Goal: Information Seeking & Learning: Find contact information

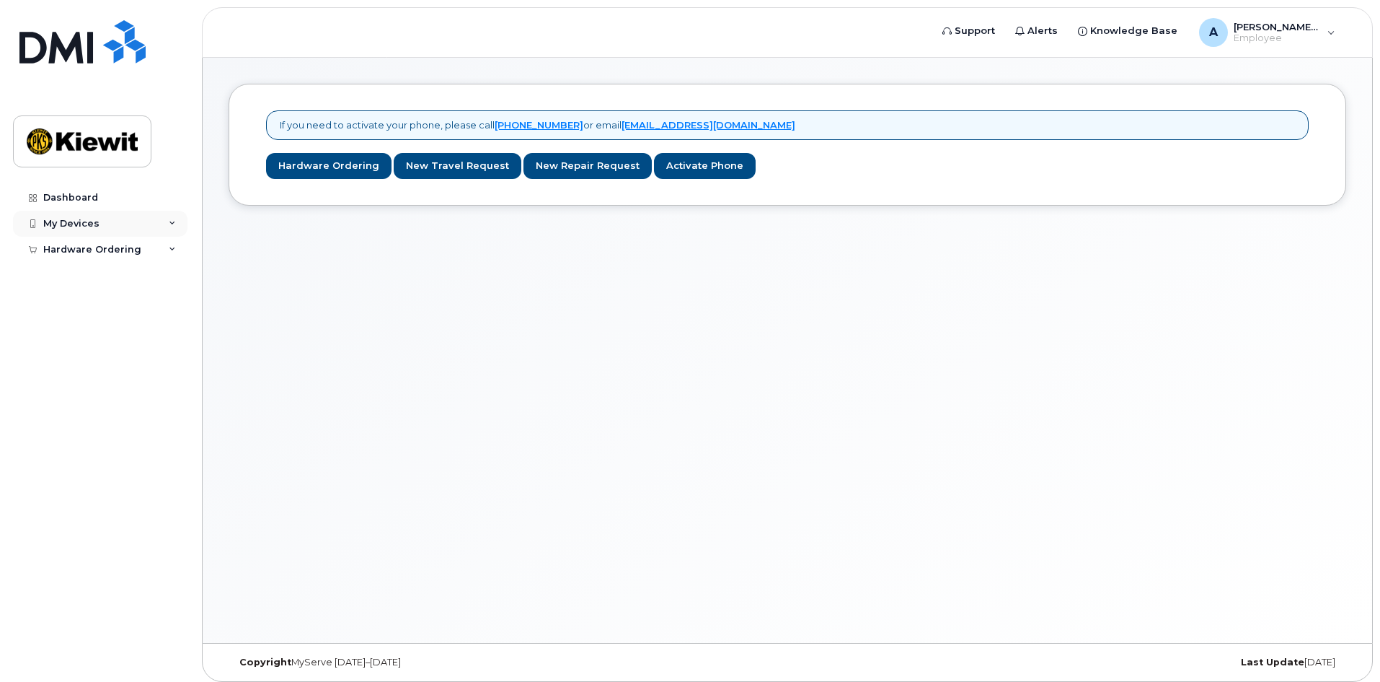
click at [168, 223] on div "My Devices" at bounding box center [100, 224] width 175 height 26
click at [171, 252] on icon at bounding box center [172, 249] width 7 height 7
click at [1330, 34] on div "A [PERSON_NAME].[PERSON_NAME] Employee" at bounding box center [1267, 32] width 157 height 29
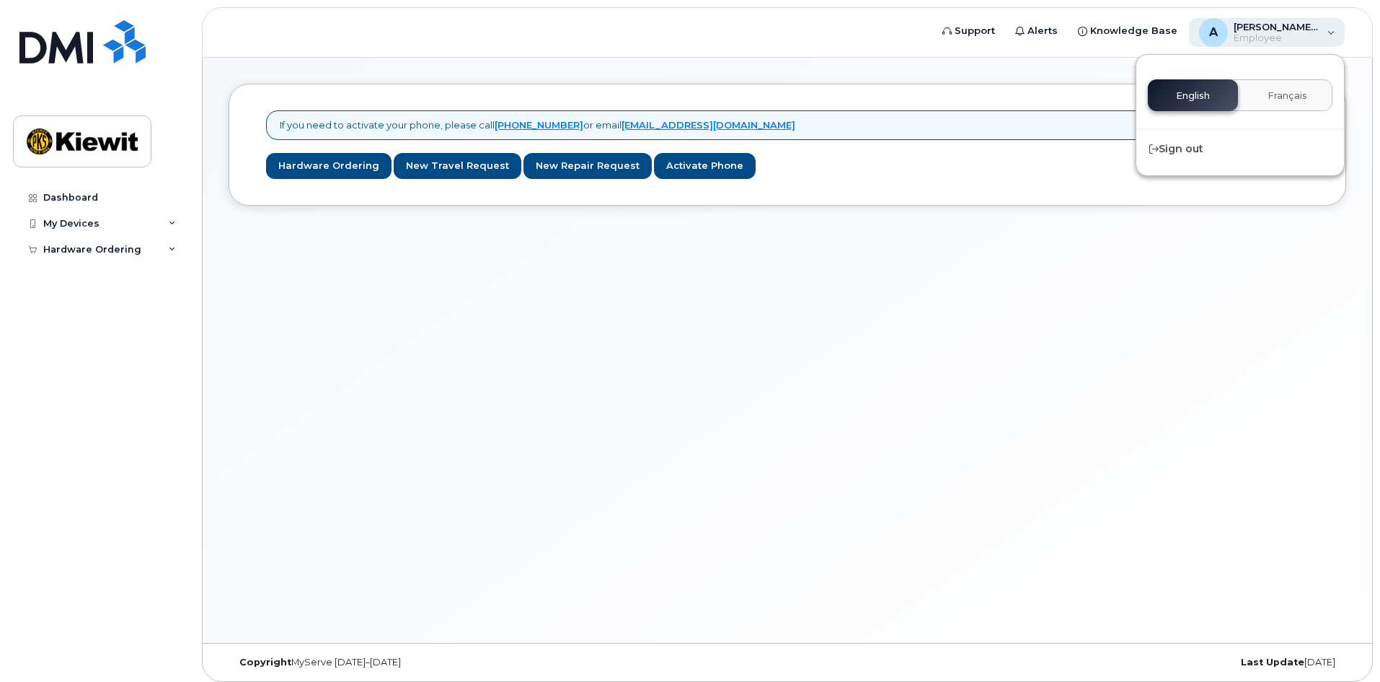
click at [1330, 35] on div "A [PERSON_NAME].[PERSON_NAME] Employee" at bounding box center [1267, 32] width 157 height 29
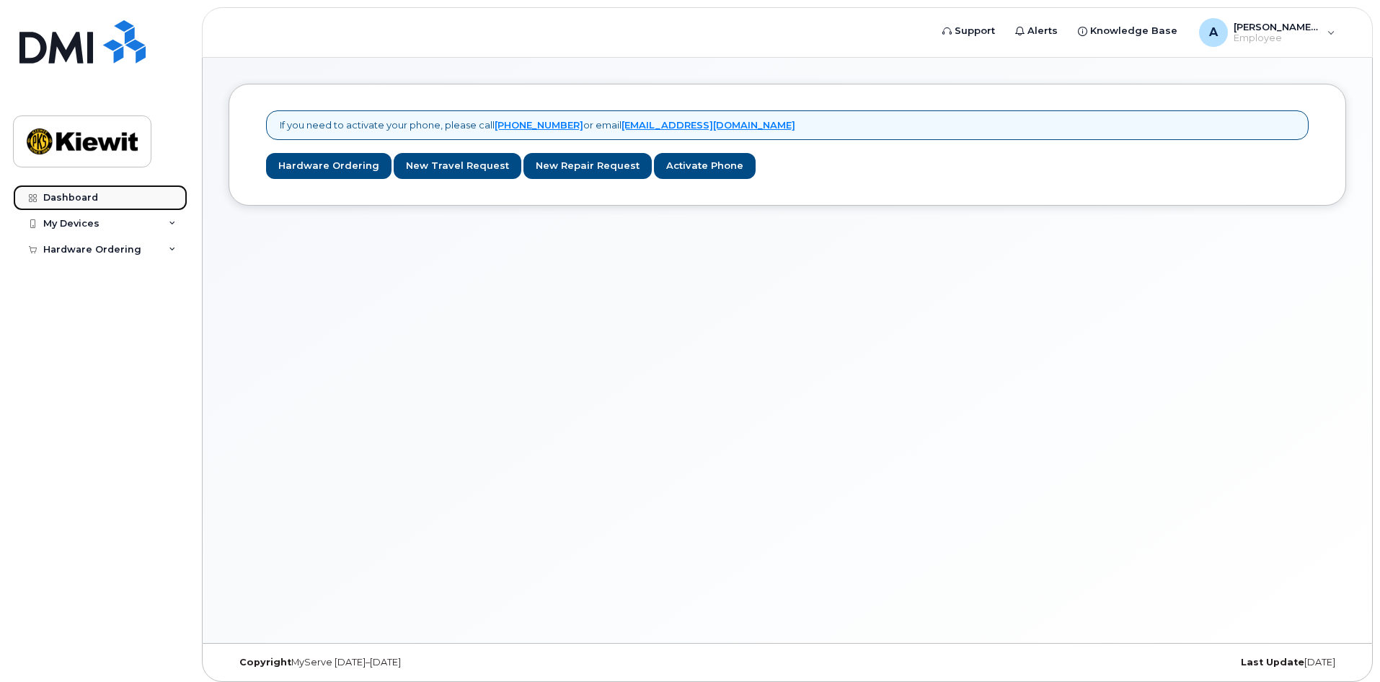
click at [94, 198] on div "Dashboard" at bounding box center [70, 198] width 55 height 12
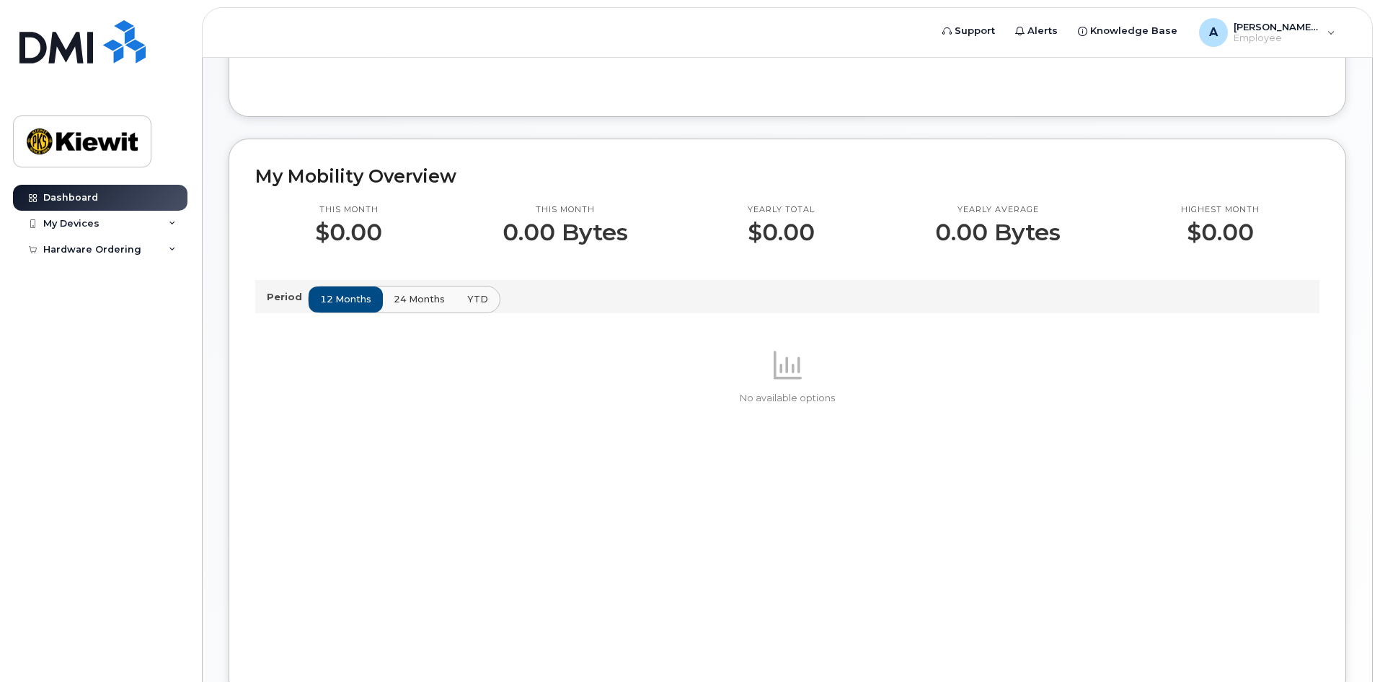
scroll to position [316, 0]
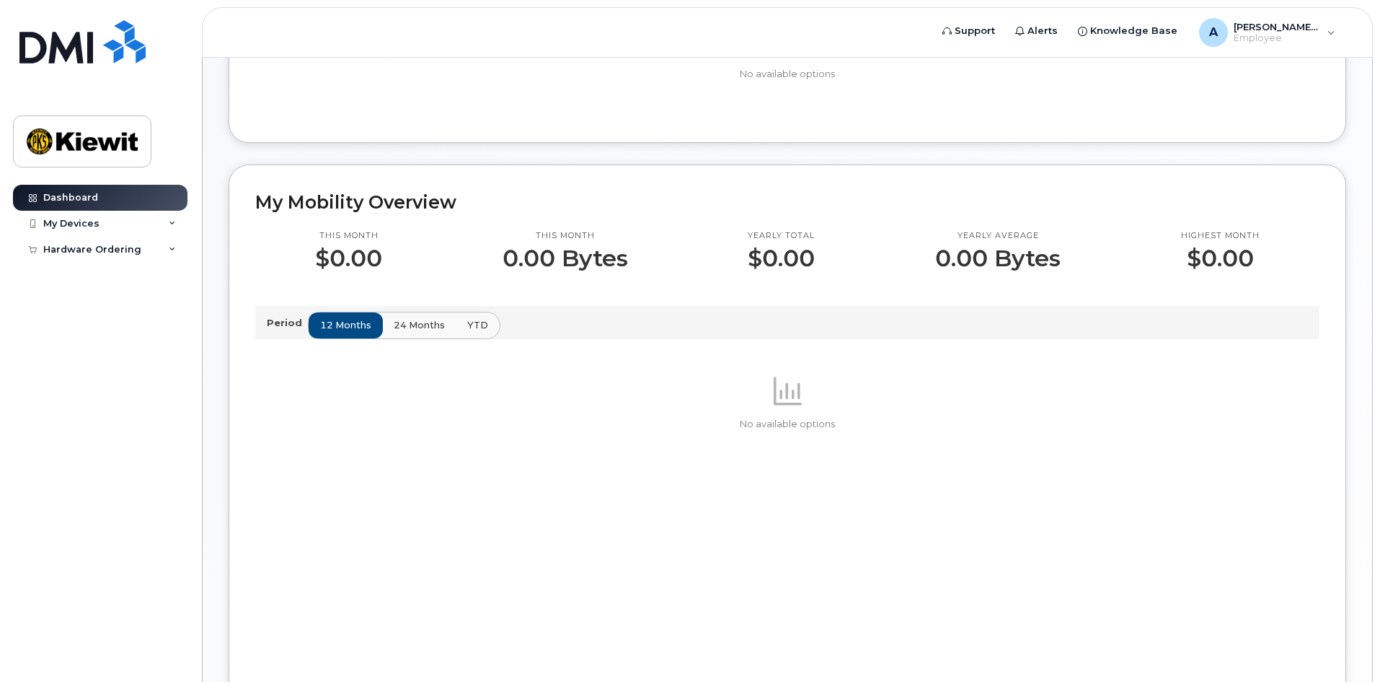
click at [281, 324] on p "Period" at bounding box center [287, 323] width 41 height 14
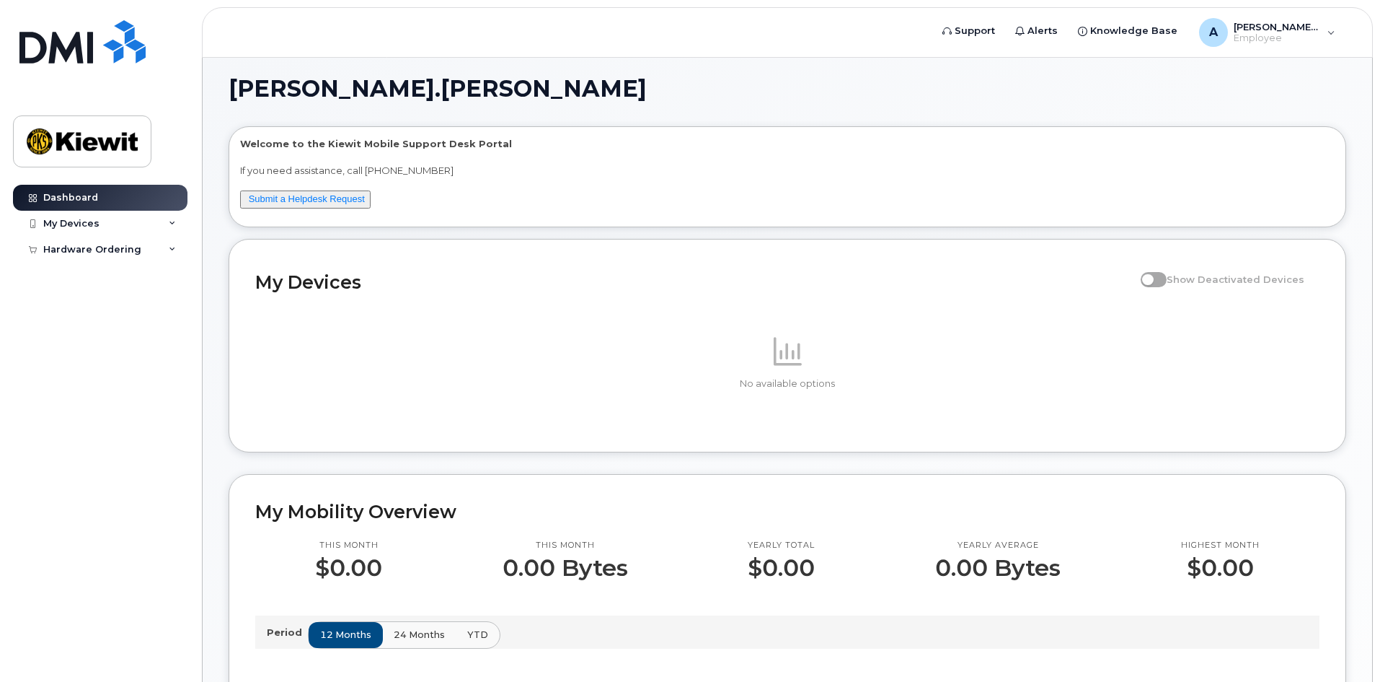
scroll to position [0, 0]
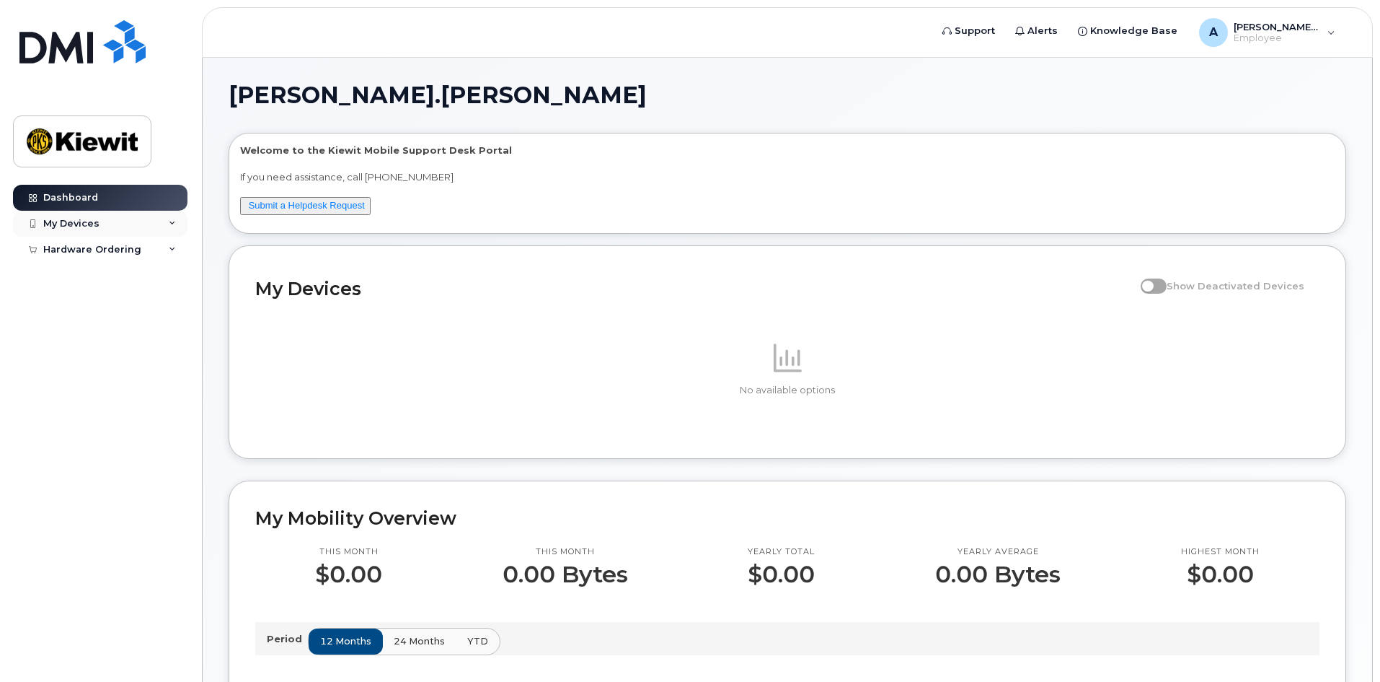
click at [166, 221] on div "My Devices" at bounding box center [100, 224] width 175 height 26
click at [162, 273] on div "Hardware Ordering" at bounding box center [100, 277] width 175 height 26
click at [160, 379] on div "Dashboard My Devices Add Device Hardware Ordering New Order" at bounding box center [102, 422] width 178 height 475
click at [1028, 130] on div "[PERSON_NAME].[PERSON_NAME] Welcome to the [PERSON_NAME] Mobile Support Desk Po…" at bounding box center [788, 674] width 1118 height 1181
click at [459, 376] on div "No available options" at bounding box center [787, 368] width 1065 height 57
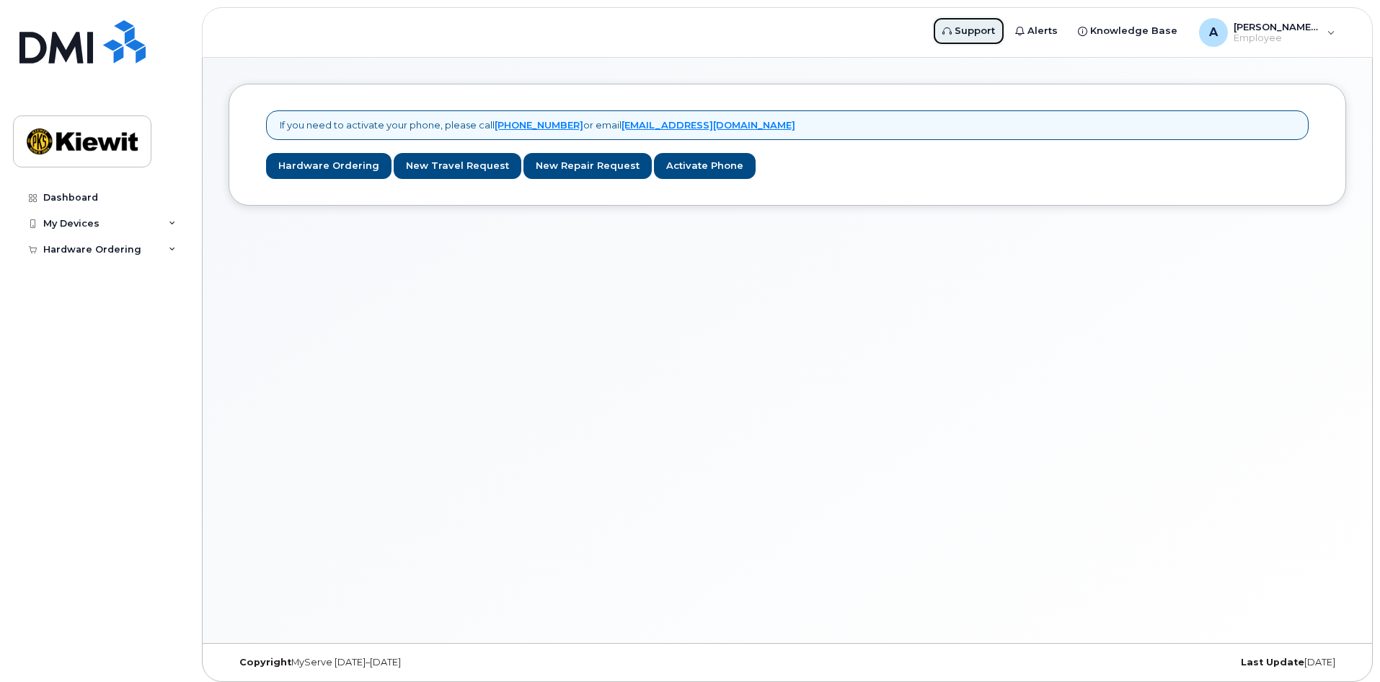
click at [995, 37] on span "Support" at bounding box center [975, 31] width 40 height 14
click at [1058, 34] on span "Alerts" at bounding box center [1043, 31] width 30 height 14
click at [1058, 25] on span "Alerts" at bounding box center [1043, 31] width 30 height 14
click at [1154, 27] on span "Knowledge Base" at bounding box center [1134, 31] width 87 height 14
drag, startPoint x: 1014, startPoint y: 73, endPoint x: 886, endPoint y: 76, distance: 127.7
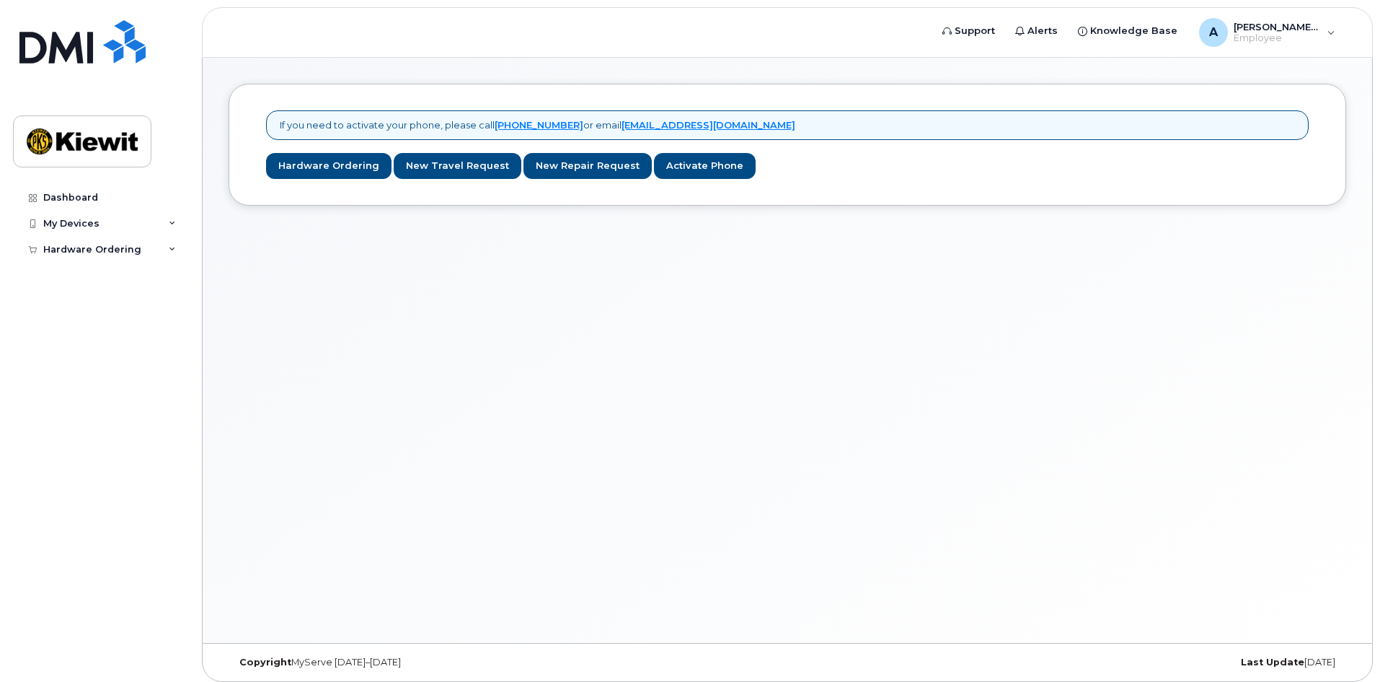
click at [886, 76] on div "If you need to activate your phone, please call 1-877-689-8289 or email helpdes…" at bounding box center [788, 350] width 1170 height 585
click at [511, 420] on div "If you need to activate your phone, please call 1-877-689-8289 or email helpdes…" at bounding box center [788, 350] width 1170 height 585
